Goal: Transaction & Acquisition: Purchase product/service

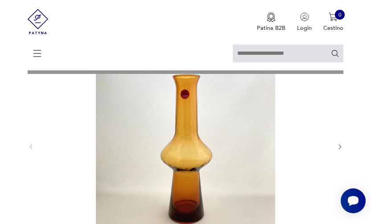
scroll to position [70, 0]
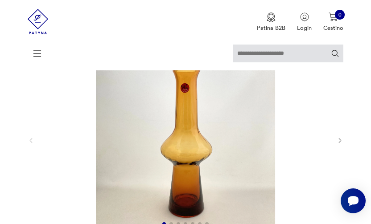
click at [262, 136] on img at bounding box center [185, 139] width 288 height 179
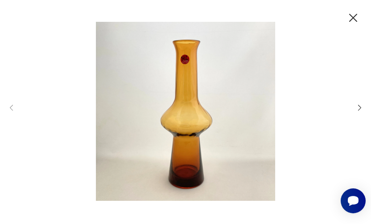
click at [251, 96] on img at bounding box center [185, 111] width 325 height 179
click at [187, 108] on img at bounding box center [185, 111] width 325 height 179
click at [176, 108] on img at bounding box center [185, 111] width 325 height 179
click at [360, 108] on icon "button" at bounding box center [359, 108] width 3 height 6
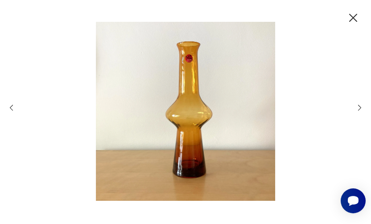
click at [360, 108] on icon "button" at bounding box center [359, 108] width 3 height 6
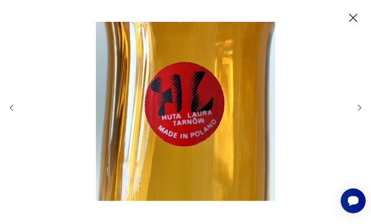
click at [357, 106] on icon "button" at bounding box center [359, 107] width 8 height 8
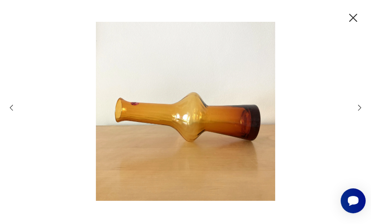
click at [357, 106] on icon "button" at bounding box center [359, 107] width 8 height 8
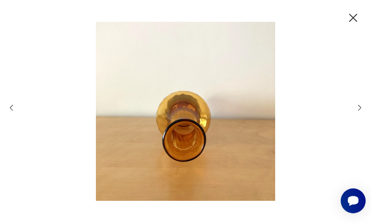
click at [357, 106] on icon "button" at bounding box center [359, 107] width 8 height 8
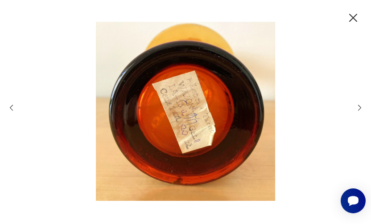
click at [357, 110] on icon "button" at bounding box center [359, 107] width 8 height 8
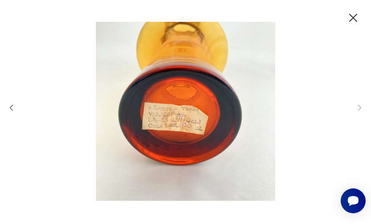
click at [353, 19] on icon "button" at bounding box center [353, 18] width 14 height 14
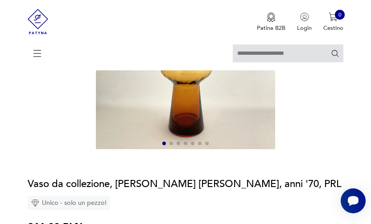
scroll to position [0, 0]
